Goal: Entertainment & Leisure: Browse casually

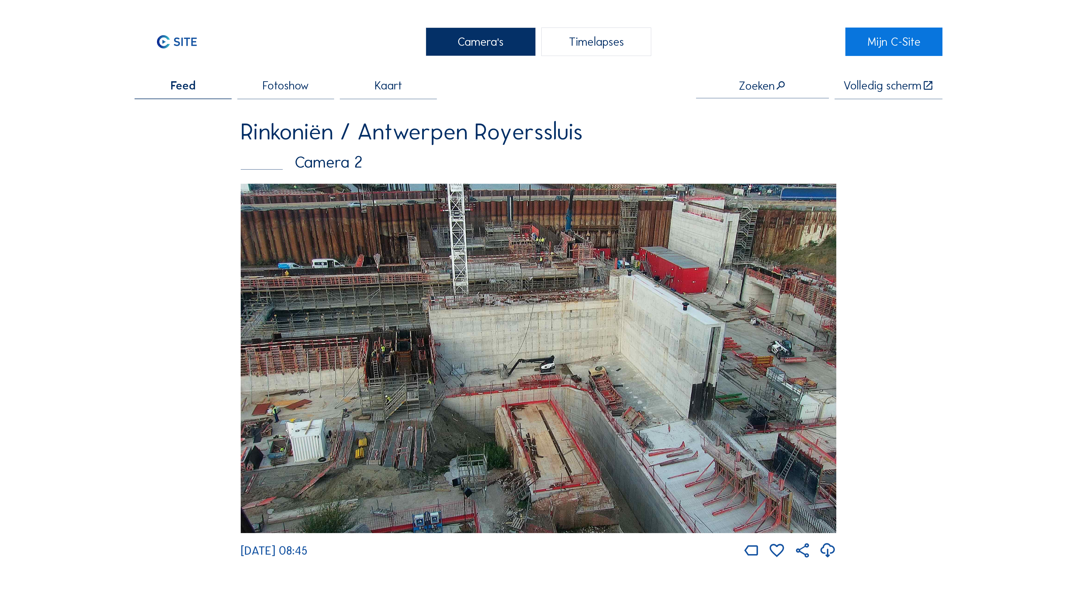
click at [590, 300] on img at bounding box center [539, 358] width 596 height 349
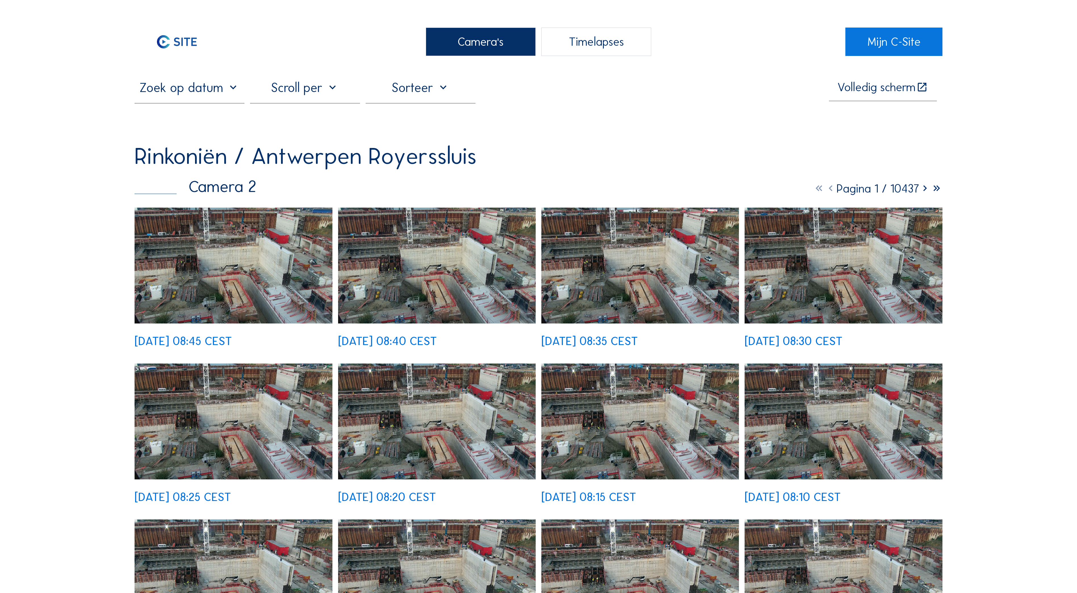
click at [248, 283] on img at bounding box center [234, 266] width 198 height 116
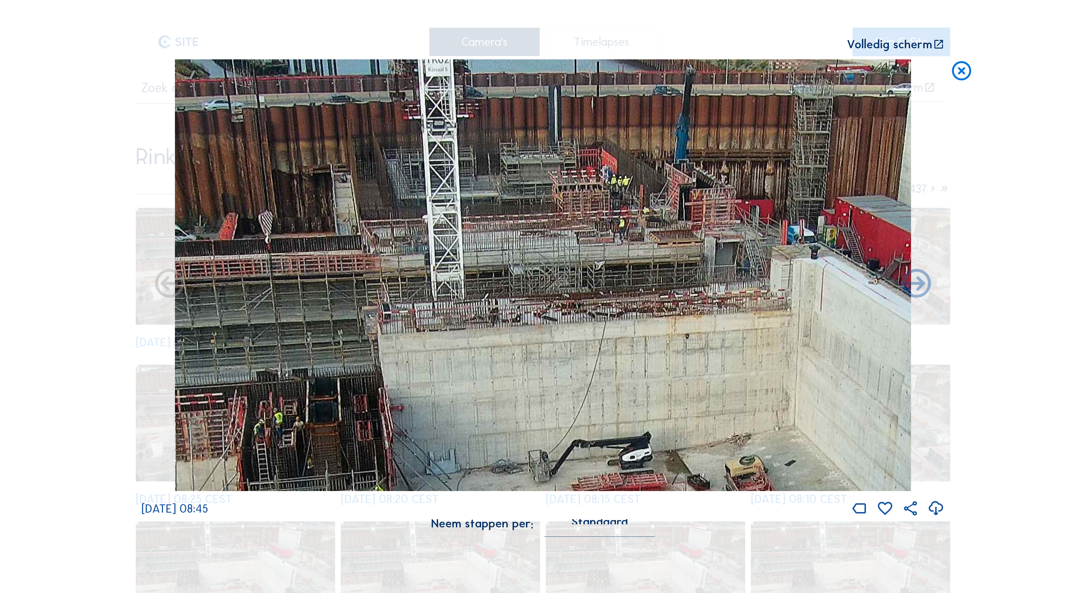
drag, startPoint x: 493, startPoint y: 161, endPoint x: 540, endPoint y: 417, distance: 260.9
click at [540, 417] on img at bounding box center [543, 275] width 736 height 432
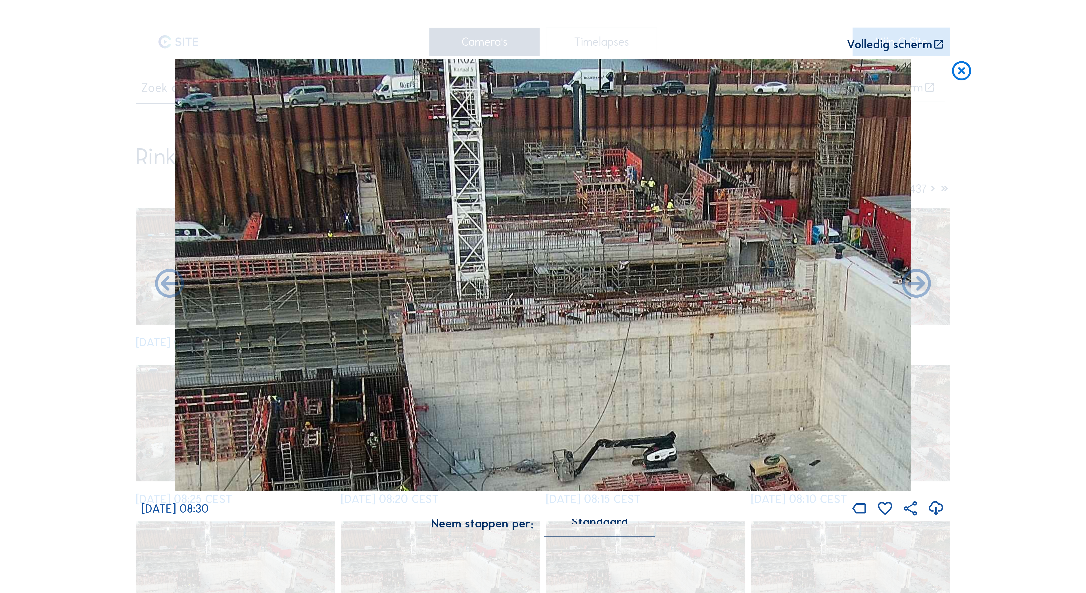
click at [959, 74] on icon at bounding box center [961, 71] width 23 height 24
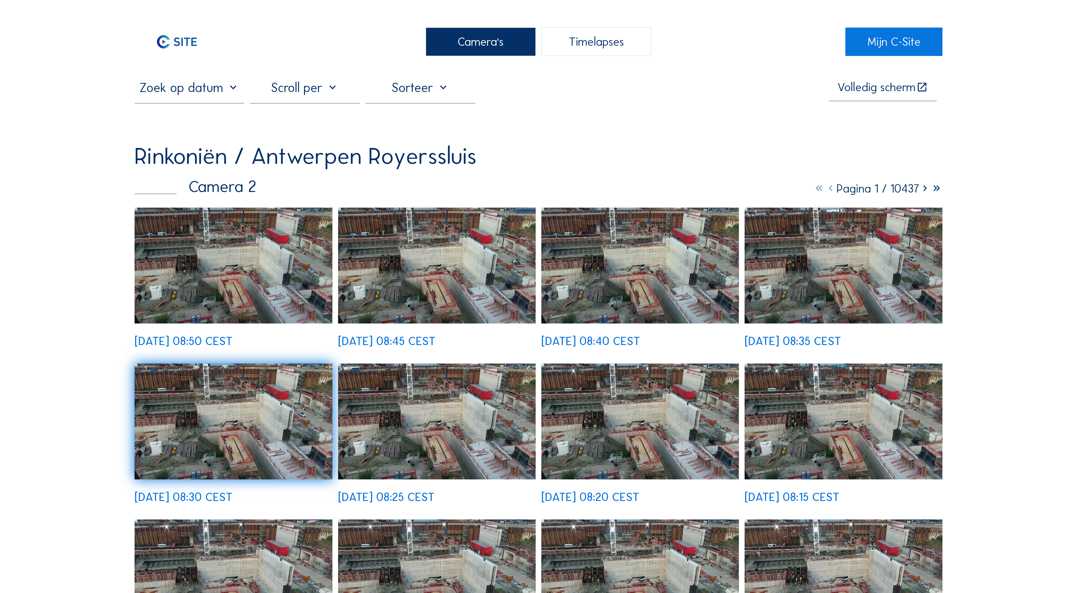
click at [277, 294] on img at bounding box center [234, 266] width 198 height 116
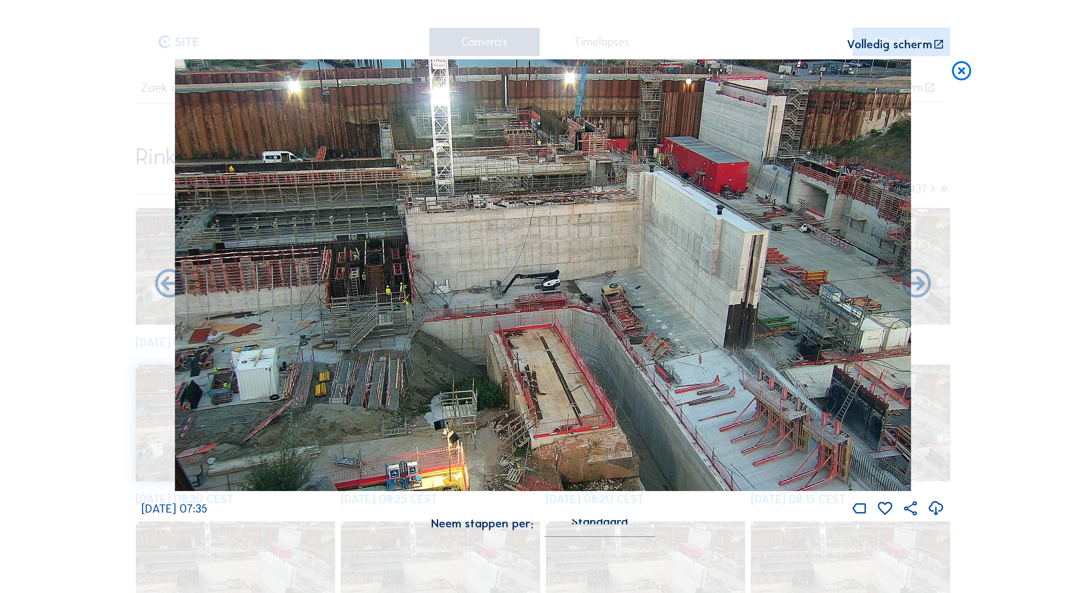
click at [588, 354] on img at bounding box center [543, 275] width 736 height 432
click at [963, 72] on icon at bounding box center [961, 71] width 23 height 24
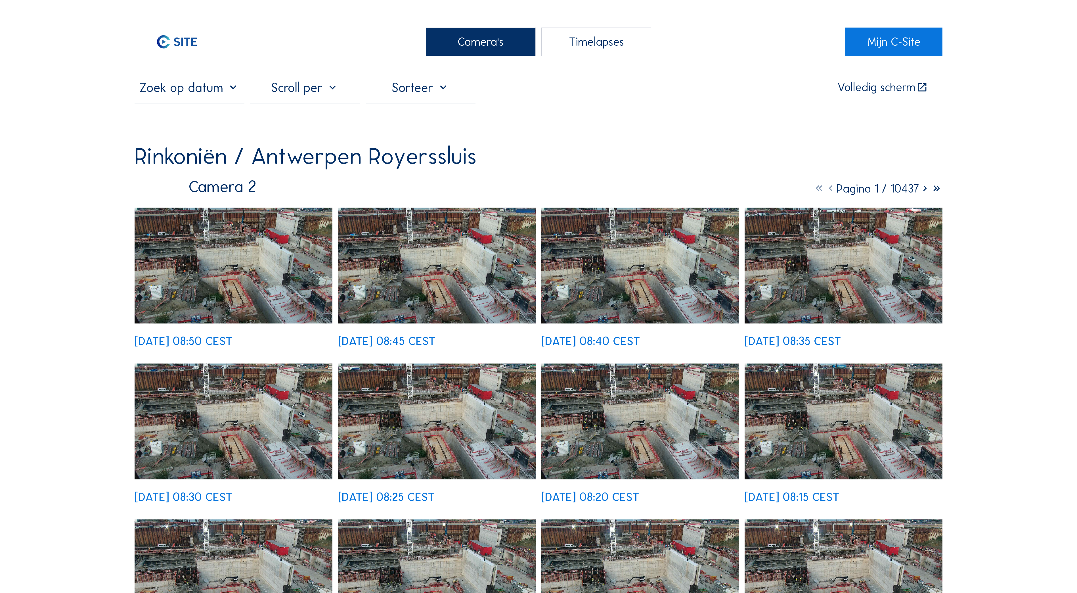
click at [492, 41] on div "Camera's" at bounding box center [481, 42] width 110 height 28
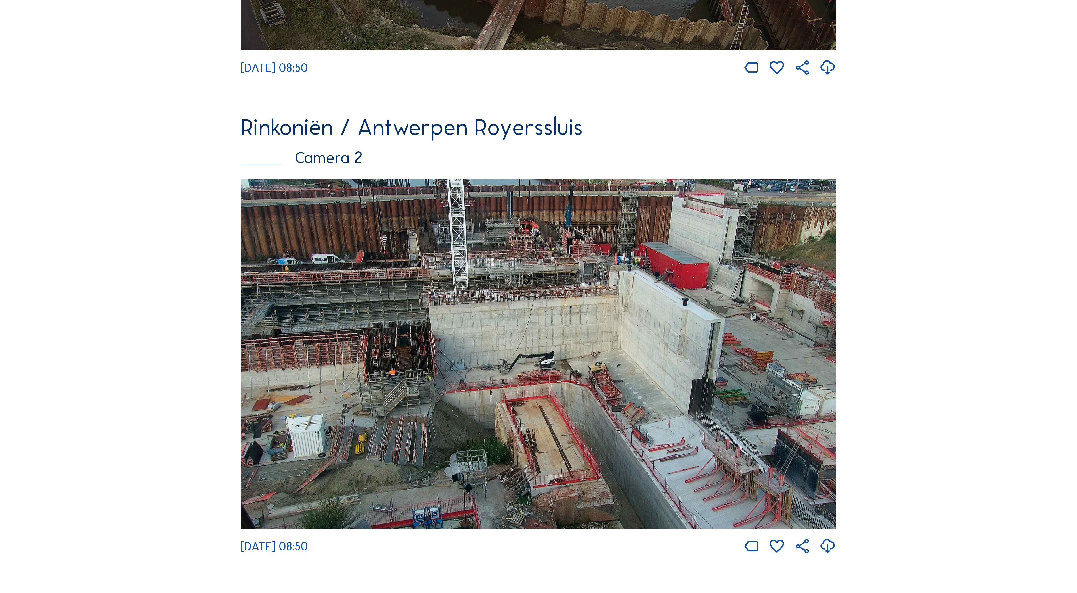
scroll to position [470, 0]
drag, startPoint x: 562, startPoint y: 323, endPoint x: 560, endPoint y: 317, distance: 6.1
click at [562, 321] on img at bounding box center [539, 354] width 596 height 349
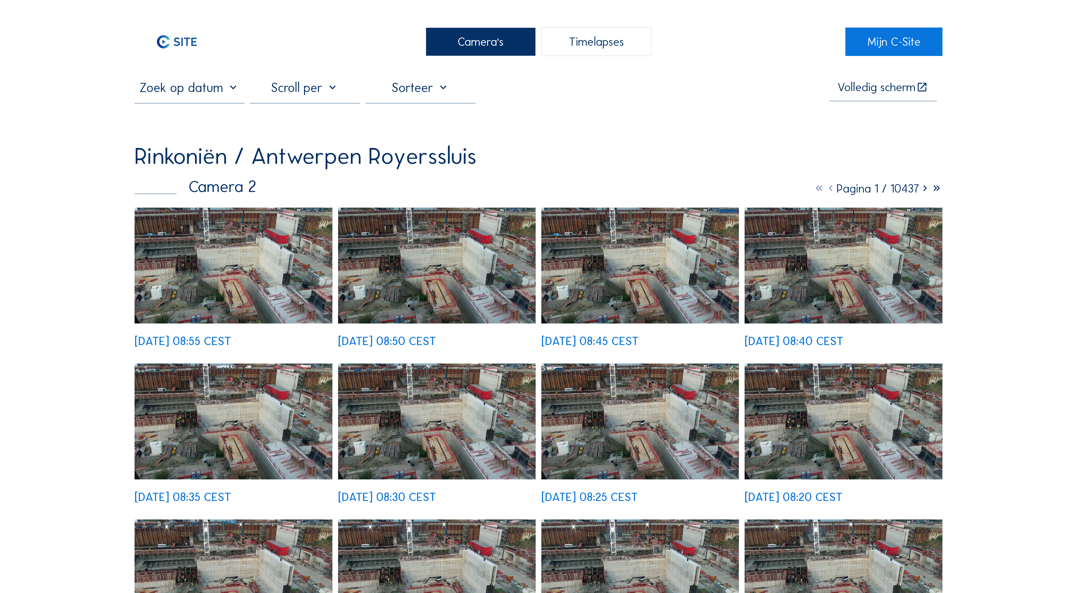
click at [260, 270] on img at bounding box center [234, 266] width 198 height 116
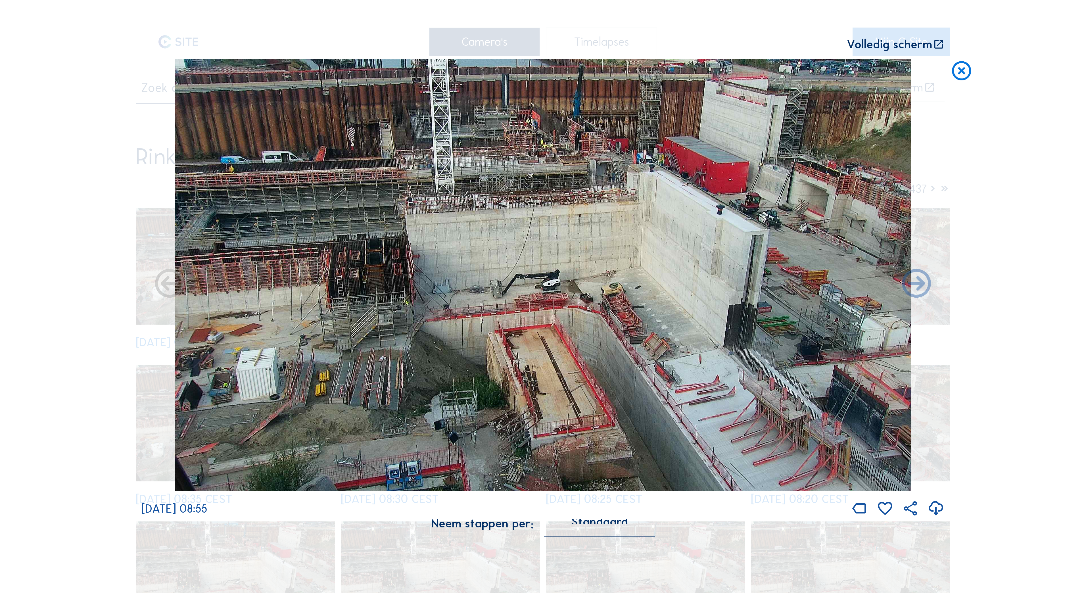
click at [946, 43] on div "Scroll om door de tijd te reizen | Druk op de 'Alt'-[PERSON_NAME] + scroll om t…" at bounding box center [543, 296] width 1086 height 593
drag, startPoint x: 946, startPoint y: 43, endPoint x: 937, endPoint y: 46, distance: 9.7
click at [937, 46] on icon at bounding box center [939, 45] width 12 height 12
click at [961, 73] on icon at bounding box center [961, 71] width 23 height 24
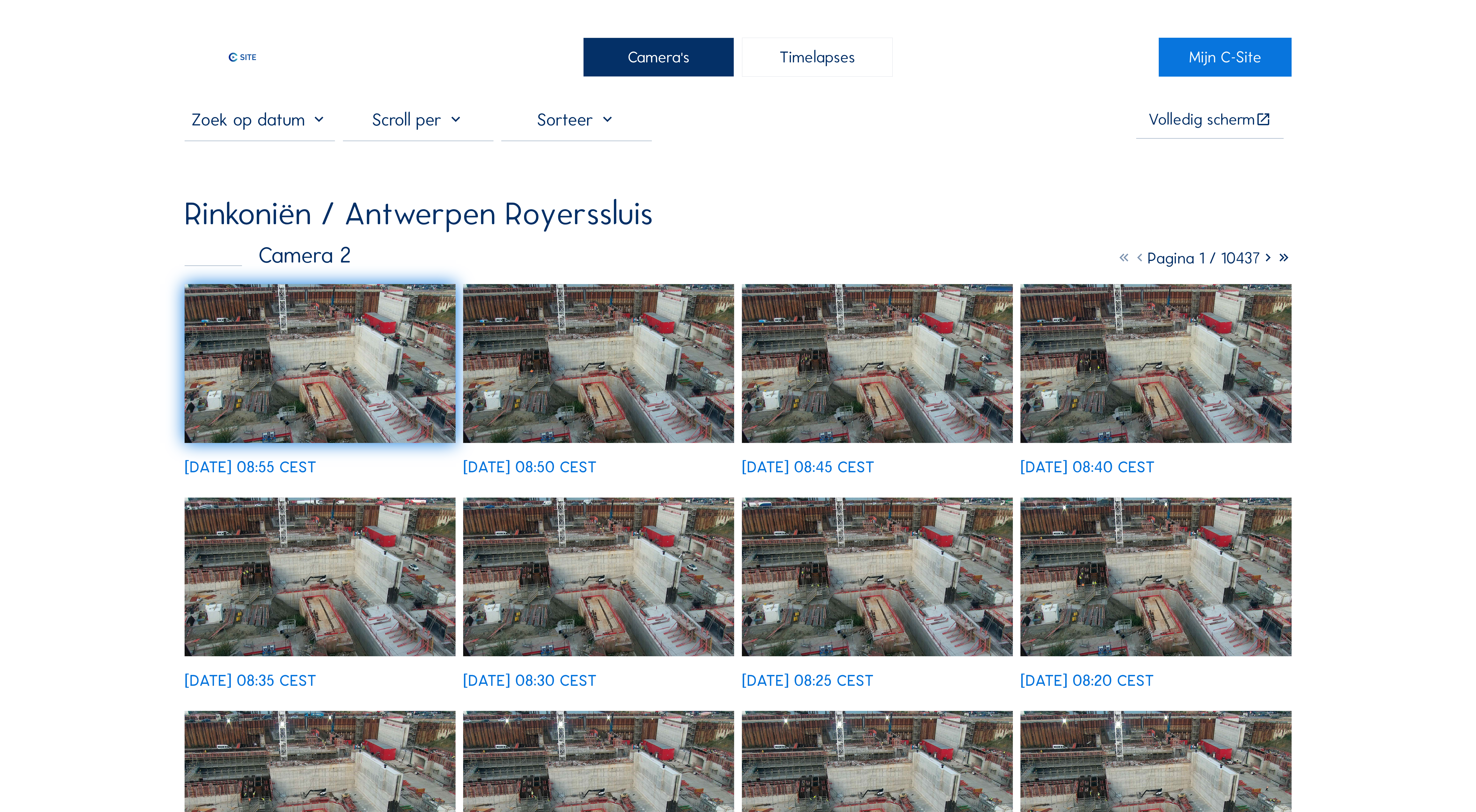
click at [342, 376] on img at bounding box center [320, 364] width 271 height 159
